Goal: Navigation & Orientation: Find specific page/section

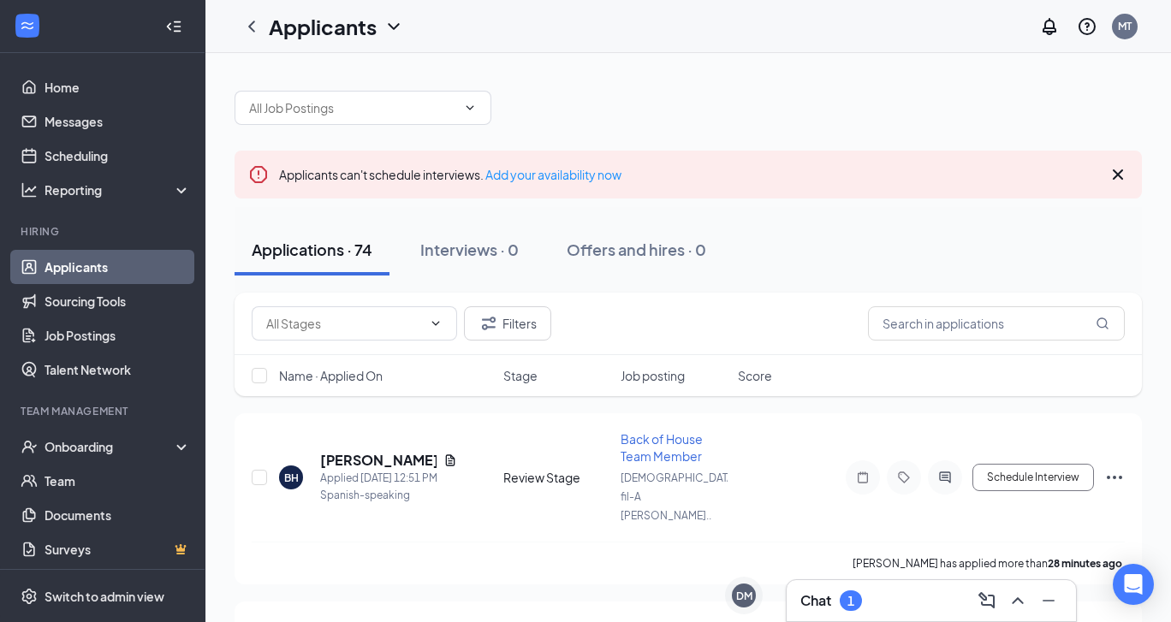
click at [898, 594] on div "Chat 1" at bounding box center [931, 600] width 262 height 27
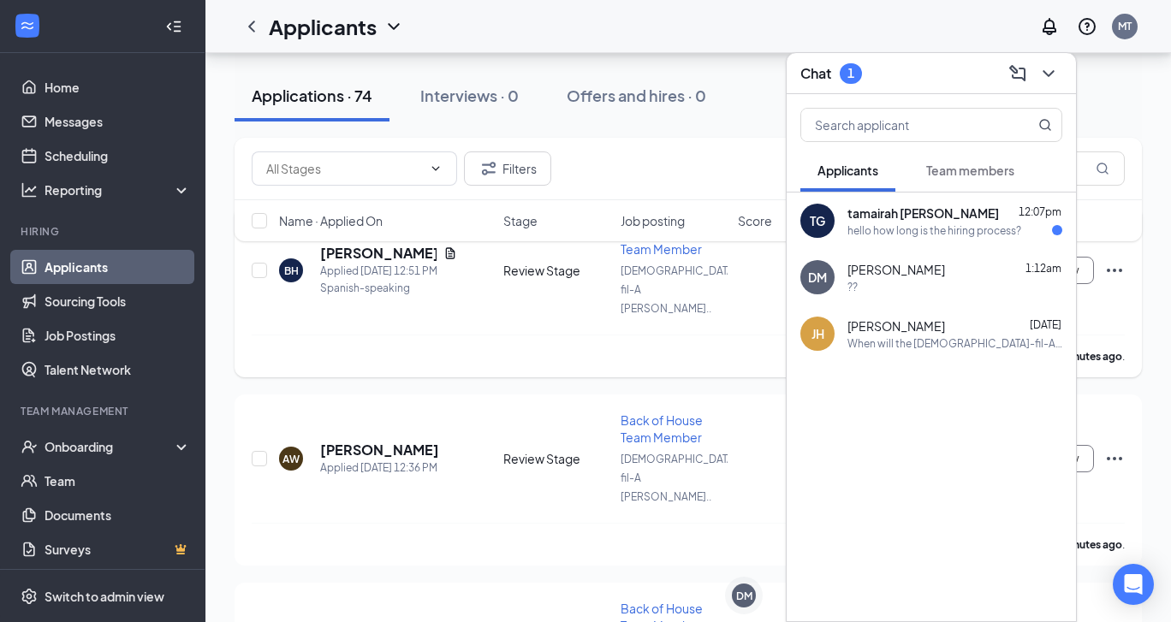
scroll to position [209, 0]
click at [1048, 68] on icon "ChevronDown" at bounding box center [1048, 73] width 21 height 21
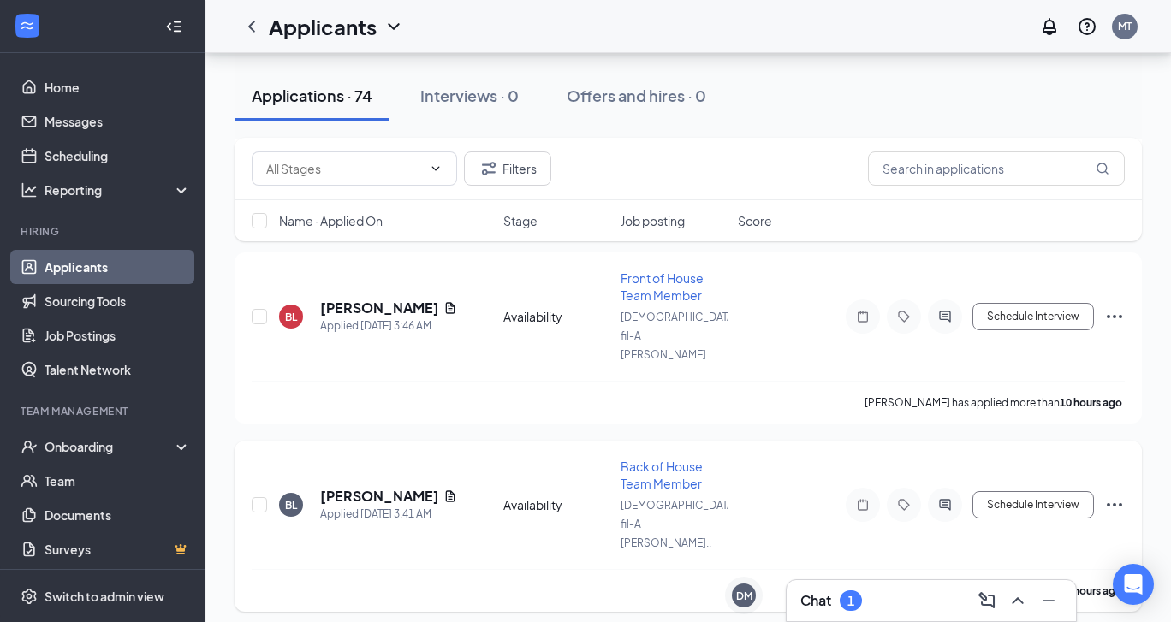
scroll to position [1505, 0]
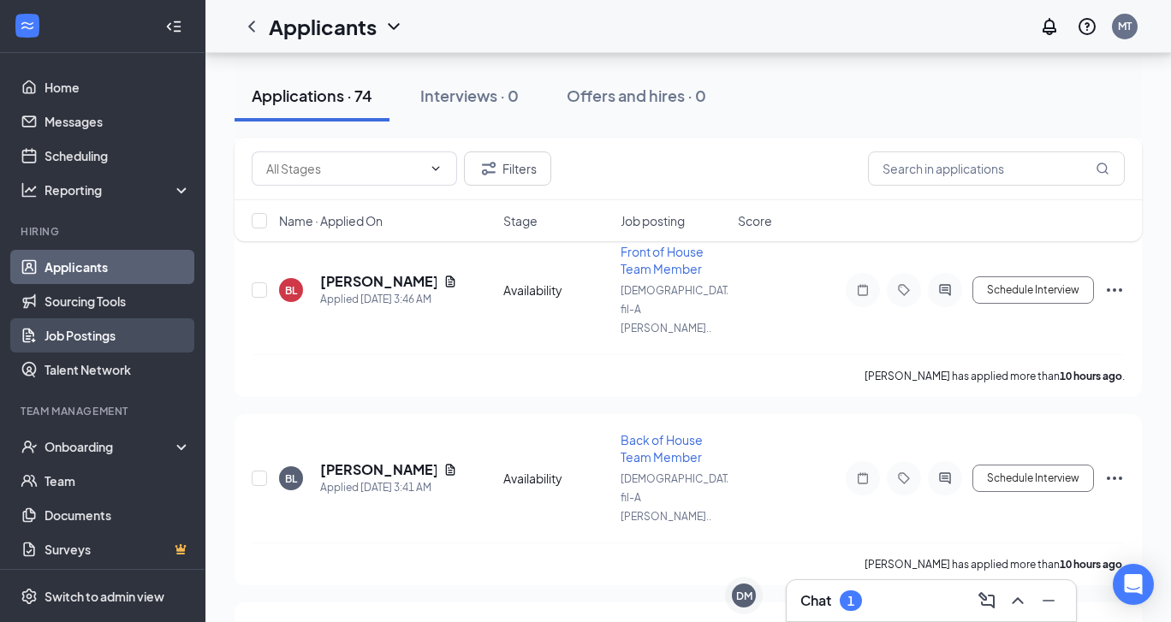
click at [80, 344] on link "Job Postings" at bounding box center [117, 335] width 146 height 34
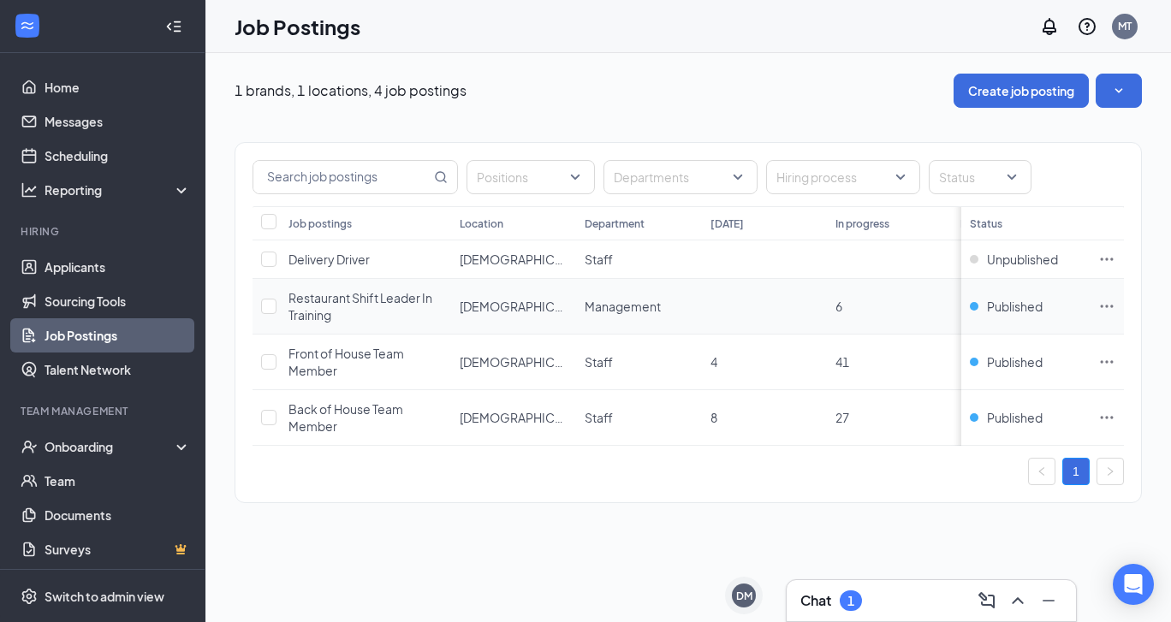
click at [365, 300] on span "Restaurant Shift Leader In Training" at bounding box center [360, 306] width 144 height 33
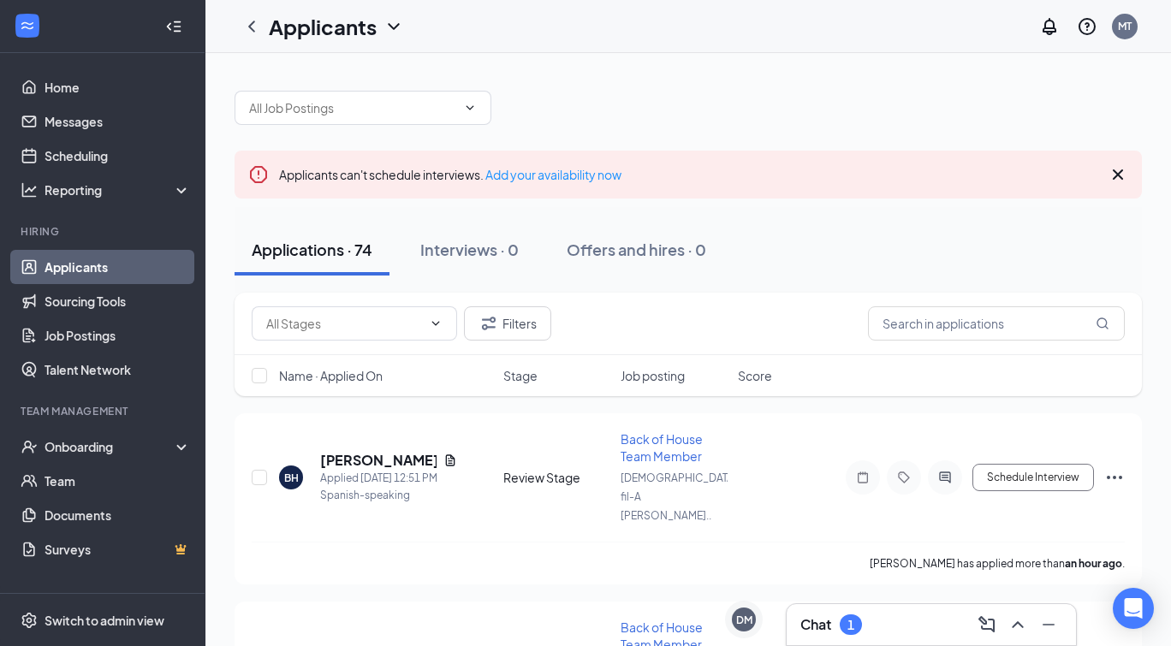
click at [927, 621] on div "Chat 1" at bounding box center [931, 624] width 262 height 27
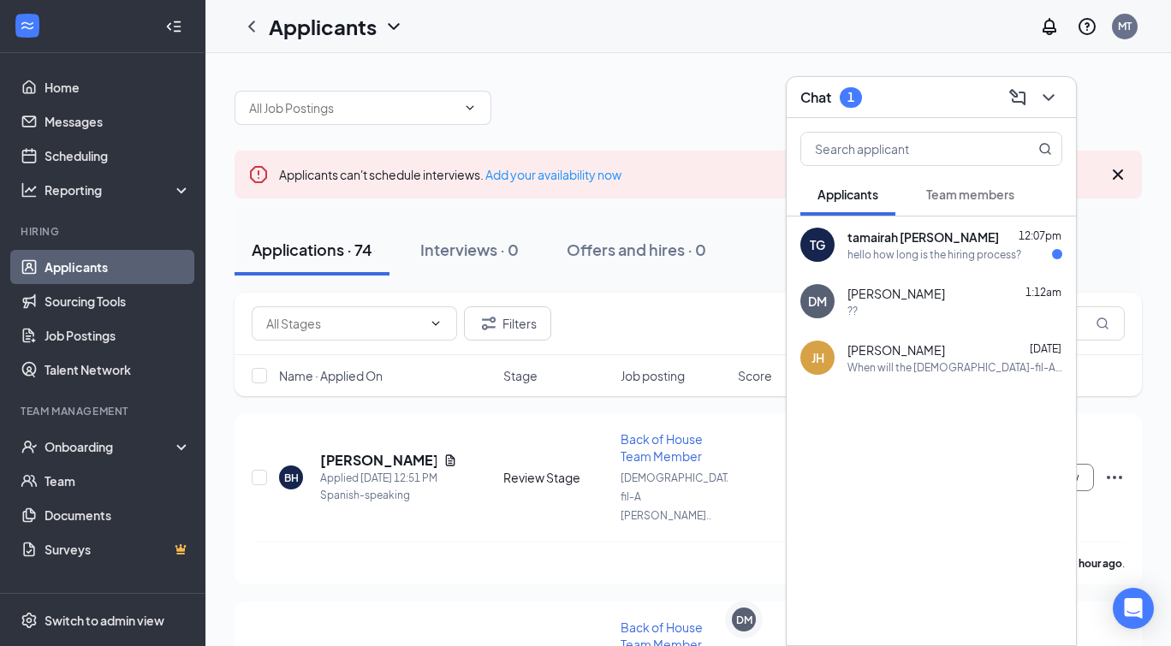
click at [920, 92] on div "Chat 1" at bounding box center [931, 97] width 262 height 27
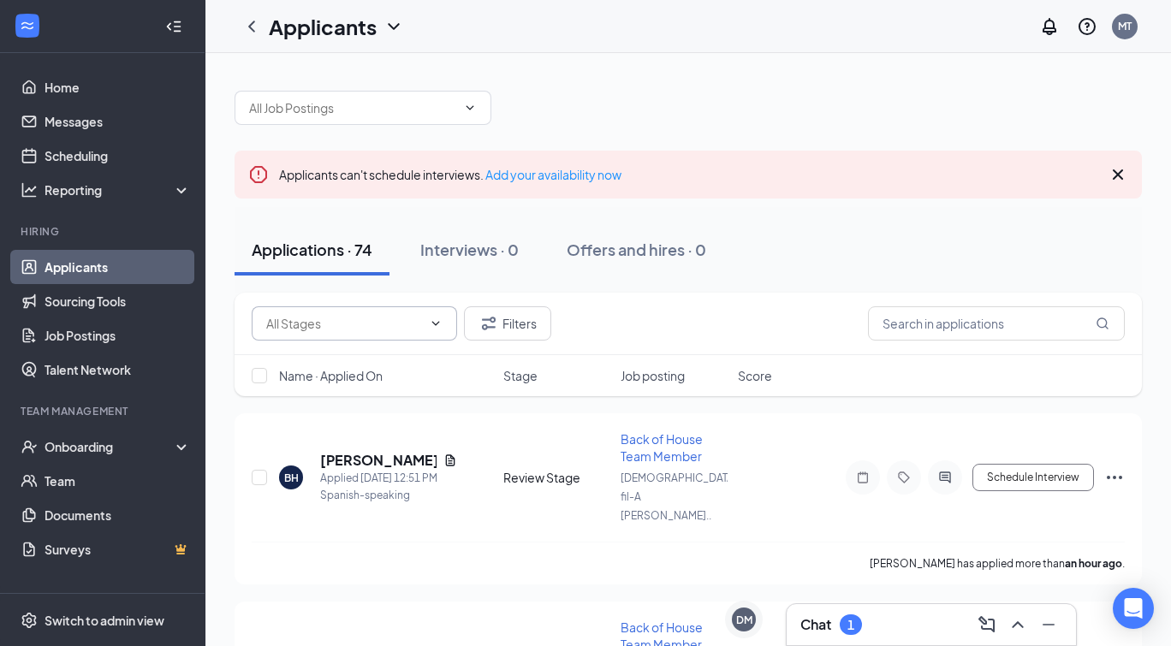
click at [408, 328] on input "text" at bounding box center [344, 323] width 156 height 19
click at [583, 325] on div "Filters" at bounding box center [688, 323] width 873 height 34
click at [516, 323] on button "Filters" at bounding box center [507, 323] width 87 height 34
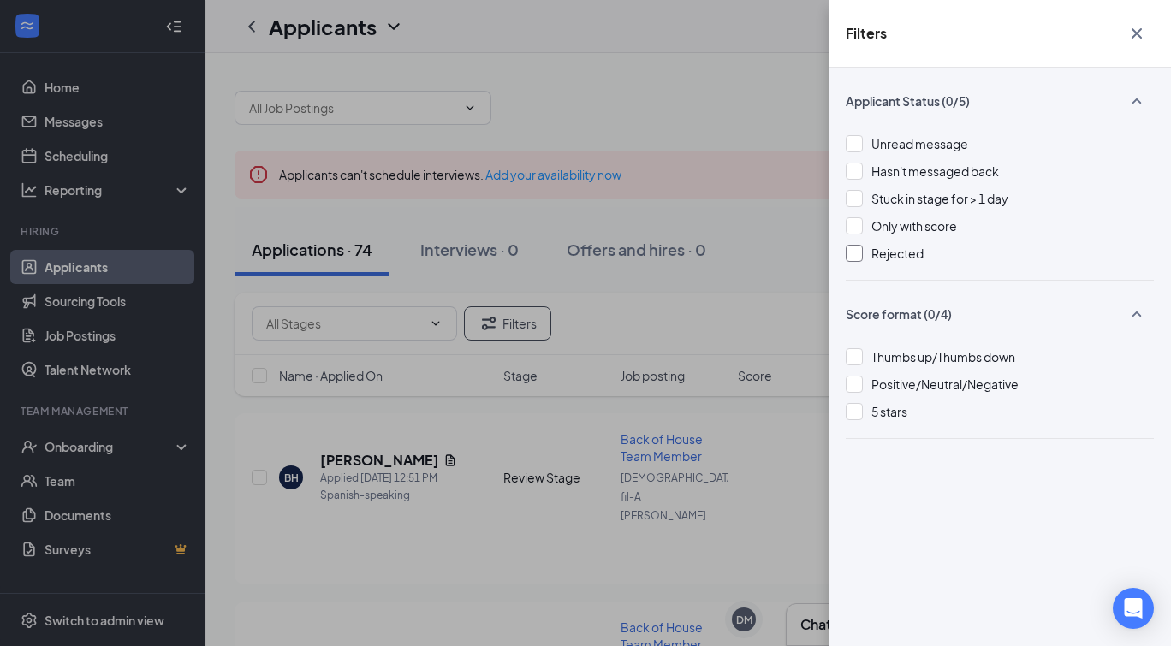
click at [859, 258] on div at bounding box center [853, 253] width 17 height 17
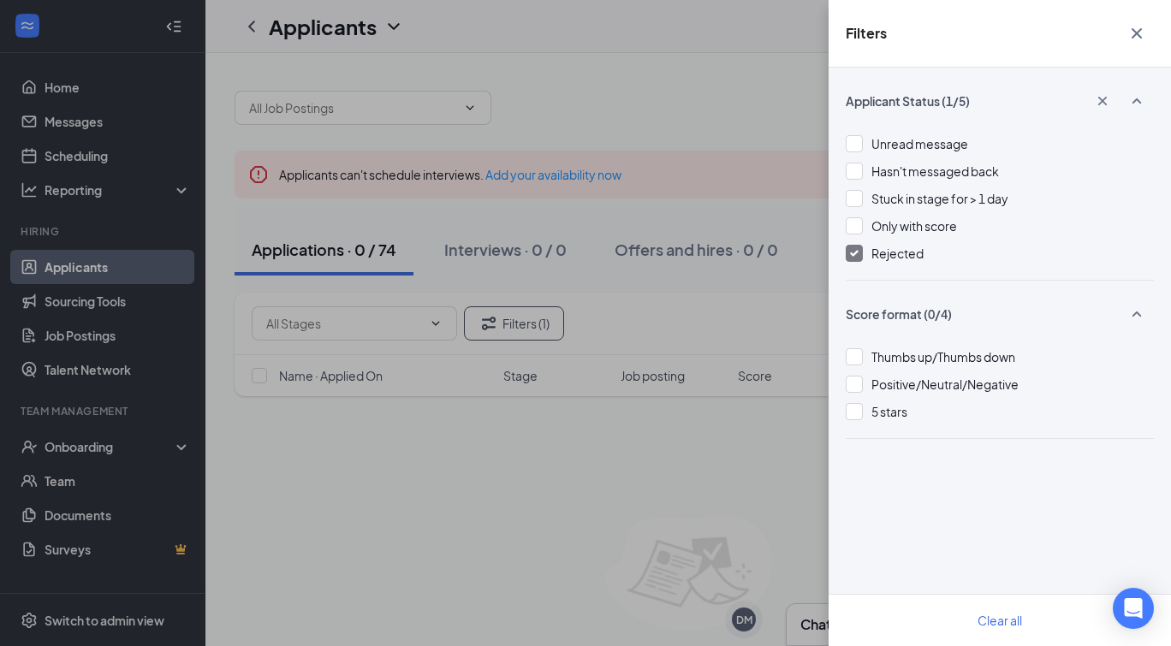
click at [1138, 29] on icon "Cross" at bounding box center [1136, 33] width 21 height 21
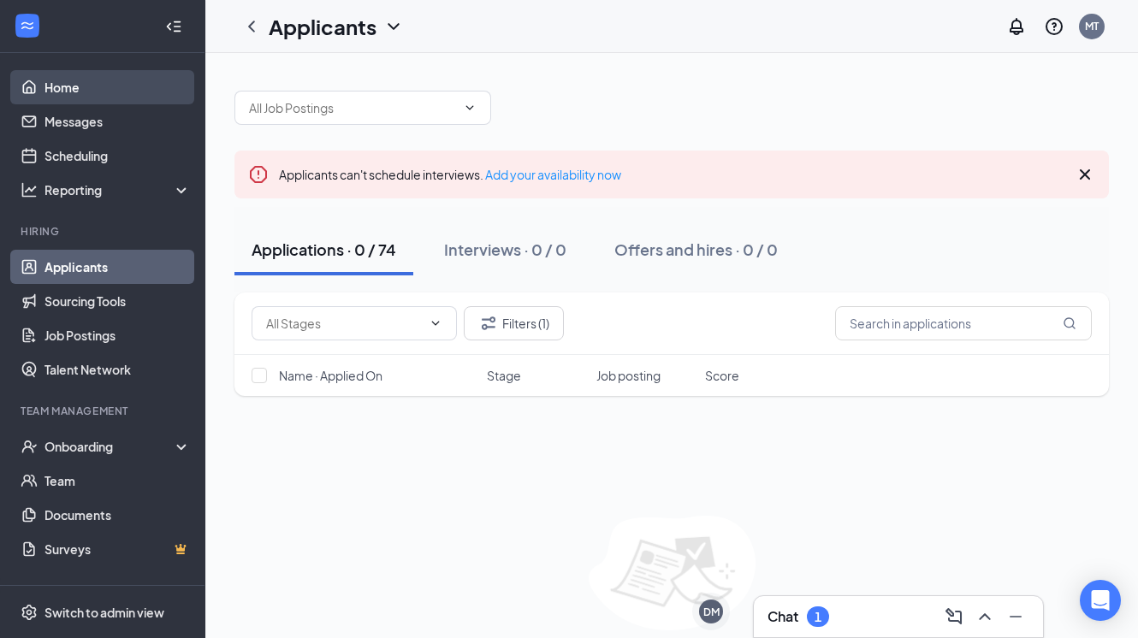
click at [71, 92] on link "Home" at bounding box center [117, 87] width 146 height 34
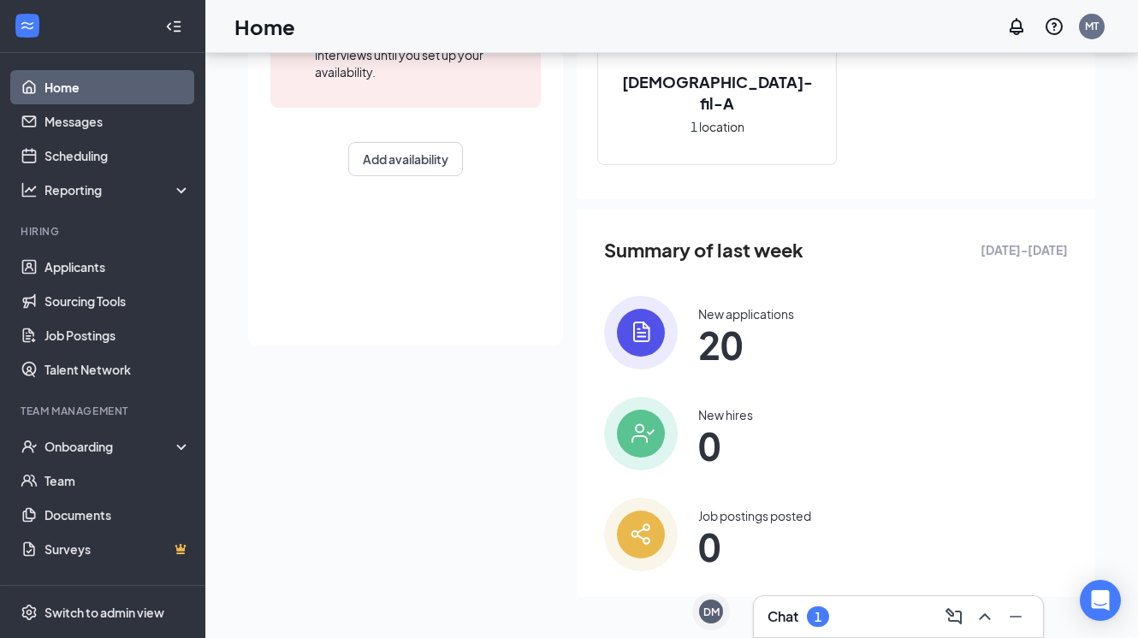
scroll to position [298, 0]
